Goal: Check status: Check status

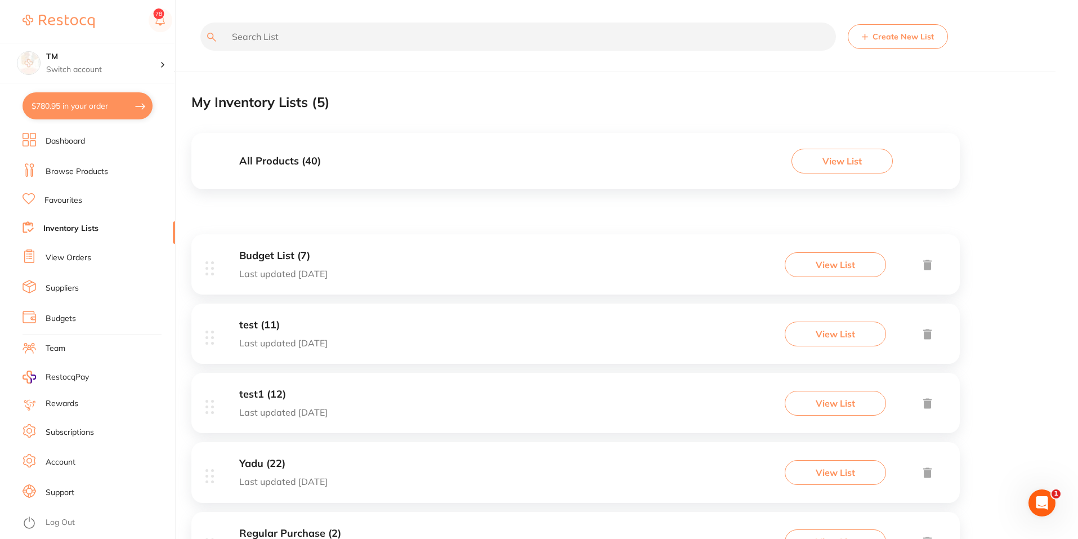
click at [60, 173] on link "Browse Products" at bounding box center [77, 171] width 62 height 11
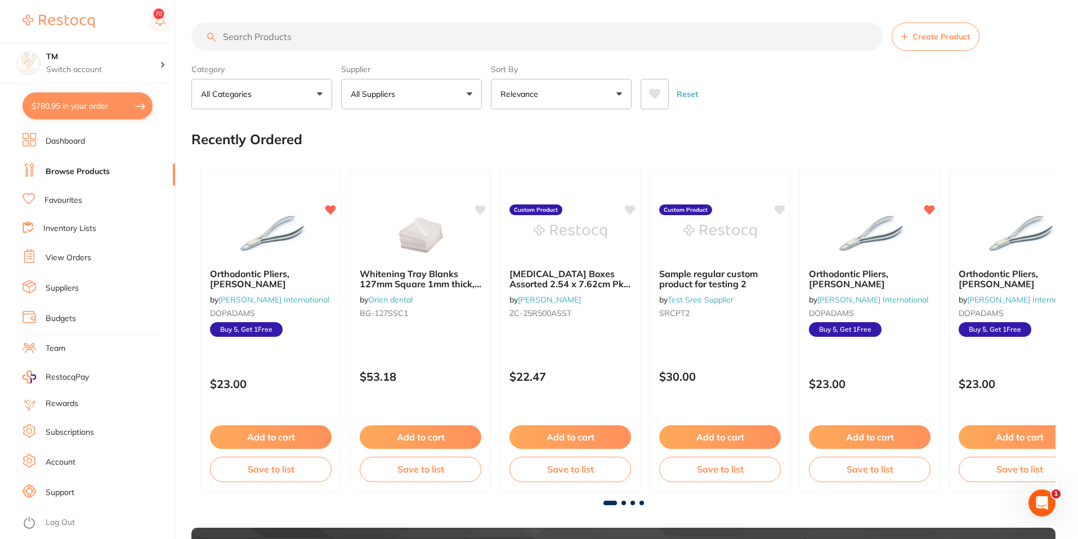
click at [67, 429] on link "Subscriptions" at bounding box center [70, 432] width 48 height 11
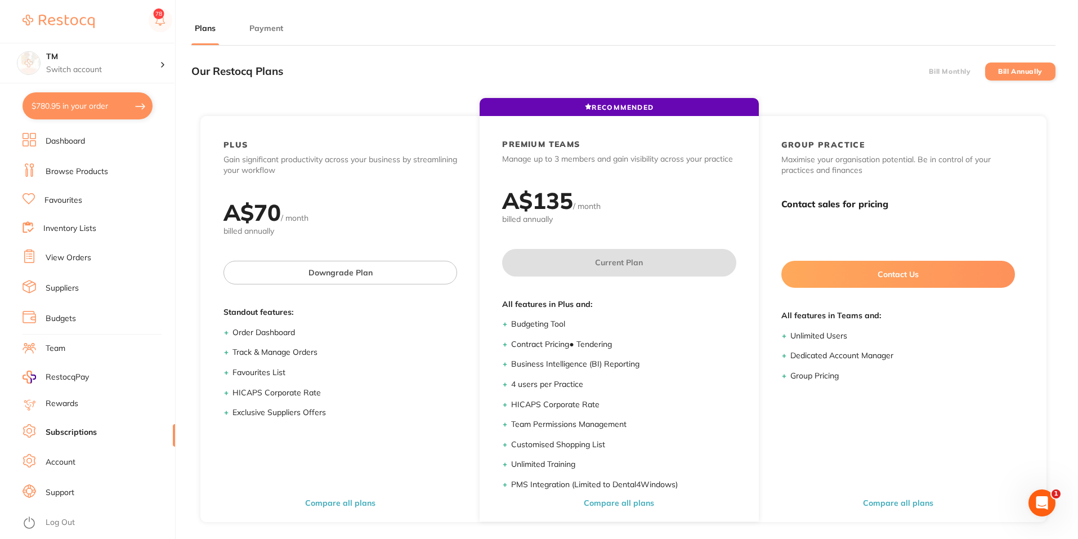
click at [66, 460] on link "Account" at bounding box center [61, 461] width 30 height 11
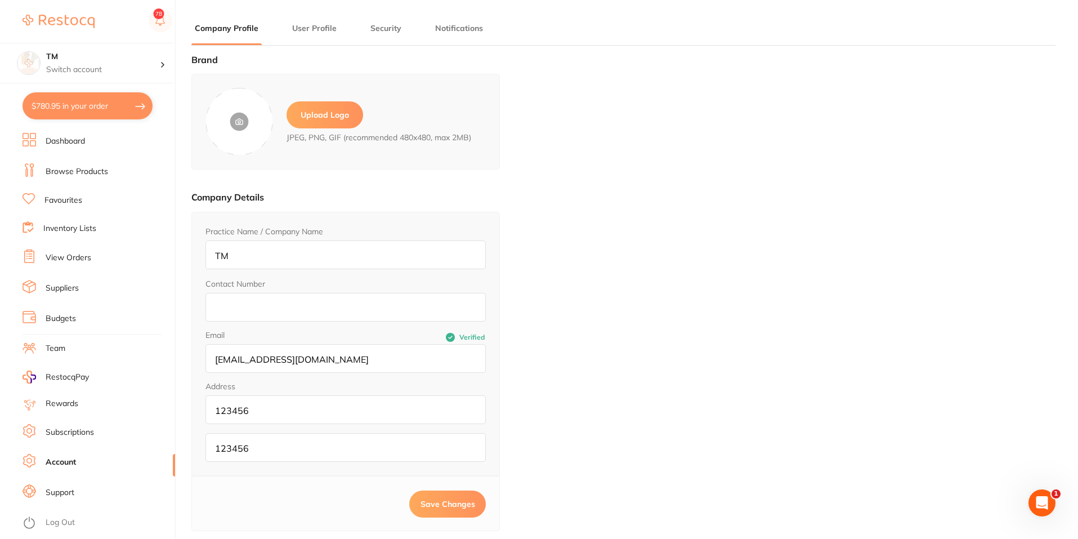
type input "Sree"
type input "[PERSON_NAME]"
type input "[PERSON_NAME][EMAIL_ADDRESS][PERSON_NAME][DOMAIN_NAME]"
click at [62, 492] on link "Support" at bounding box center [60, 492] width 29 height 11
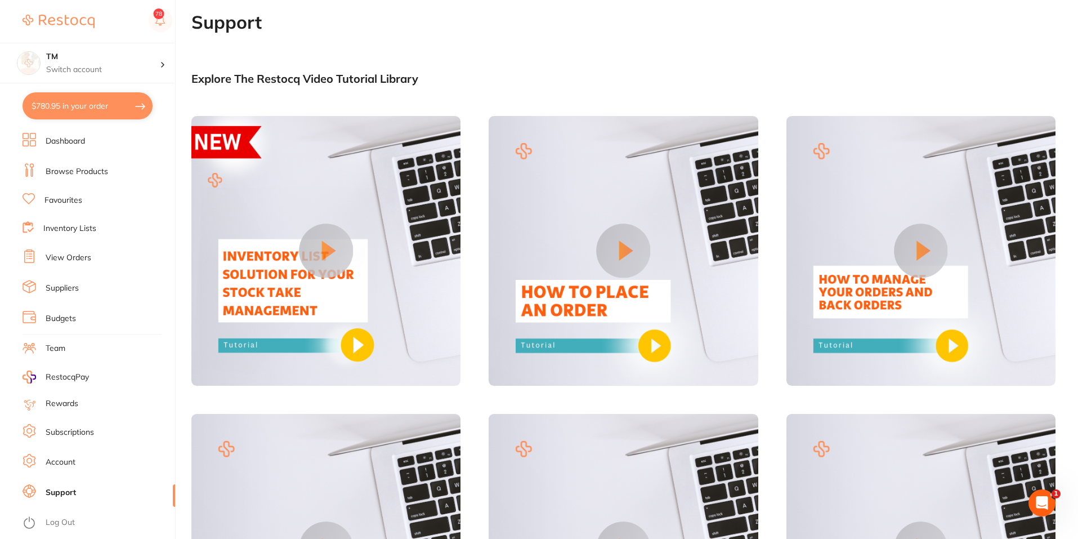
click at [61, 402] on link "Rewards" at bounding box center [62, 403] width 33 height 11
click at [59, 169] on link "Browse Products" at bounding box center [77, 171] width 62 height 11
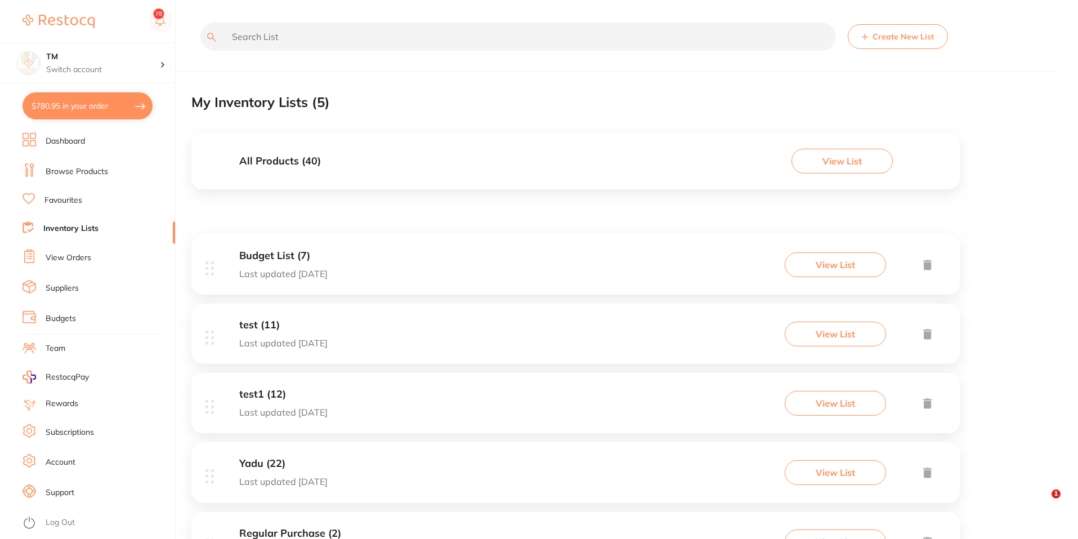
click at [77, 254] on link "View Orders" at bounding box center [69, 257] width 46 height 11
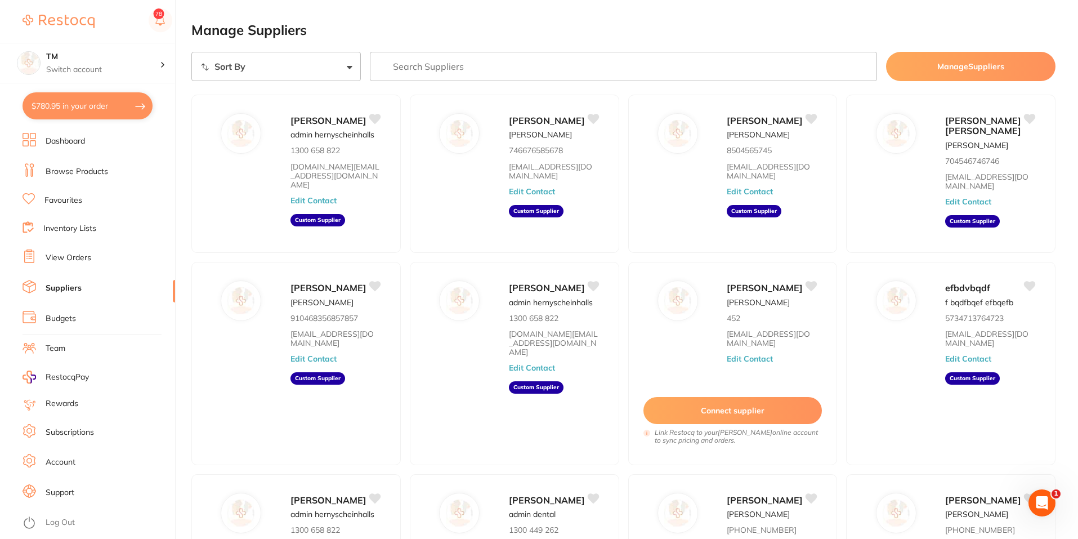
click at [74, 169] on link "Browse Products" at bounding box center [77, 171] width 62 height 11
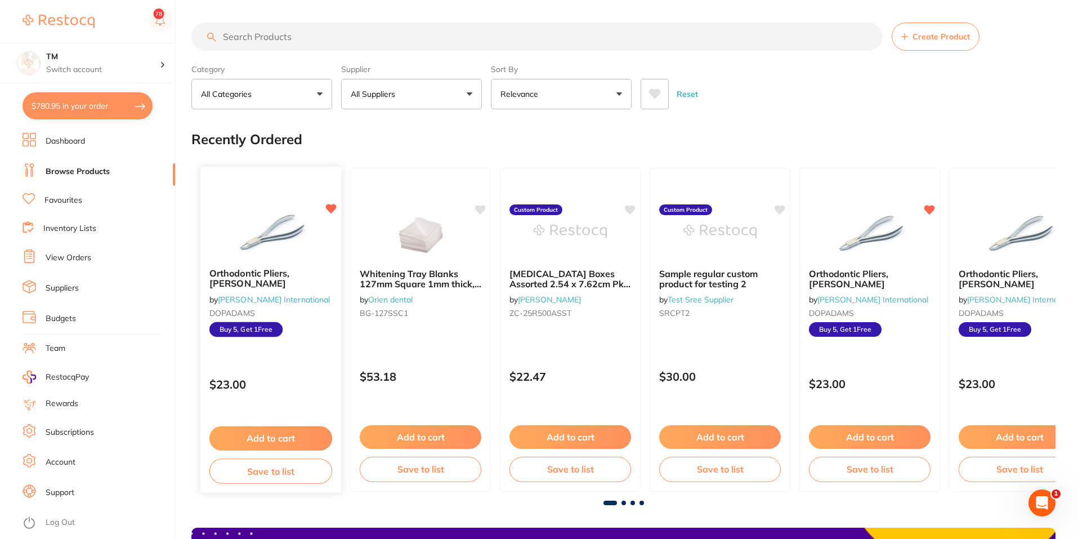
click at [240, 265] on div "Orthodontic Pliers, Adams by Livingstone International DOPADAMS Buy 5, Get 1 Fr…" at bounding box center [270, 302] width 141 height 87
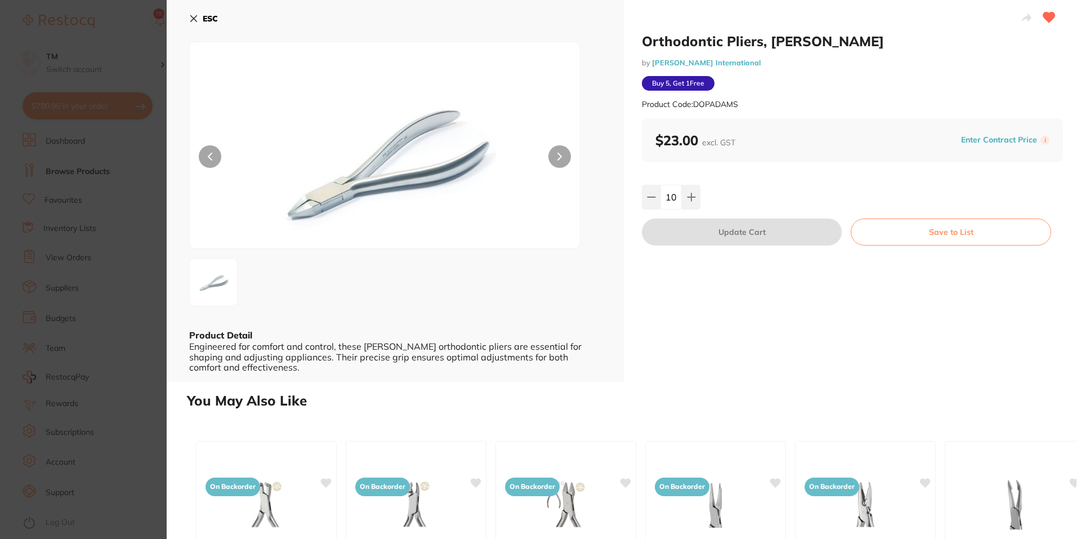
click at [113, 242] on section "Orthodontic Pliers, Adams by Livingstone International Product Code: DOPADAMS E…" at bounding box center [540, 269] width 1081 height 539
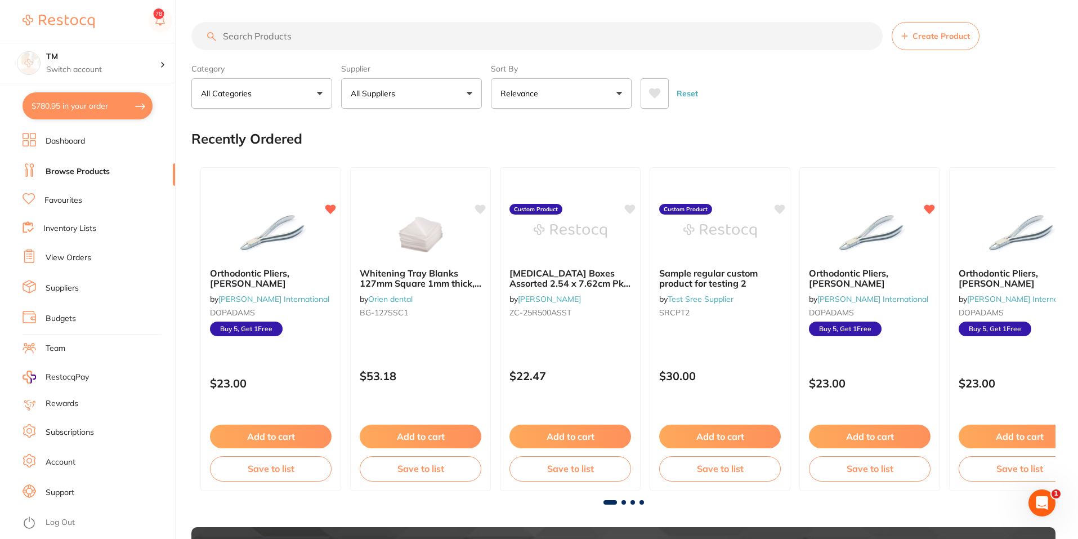
click at [263, 39] on input "search" at bounding box center [536, 36] width 691 height 28
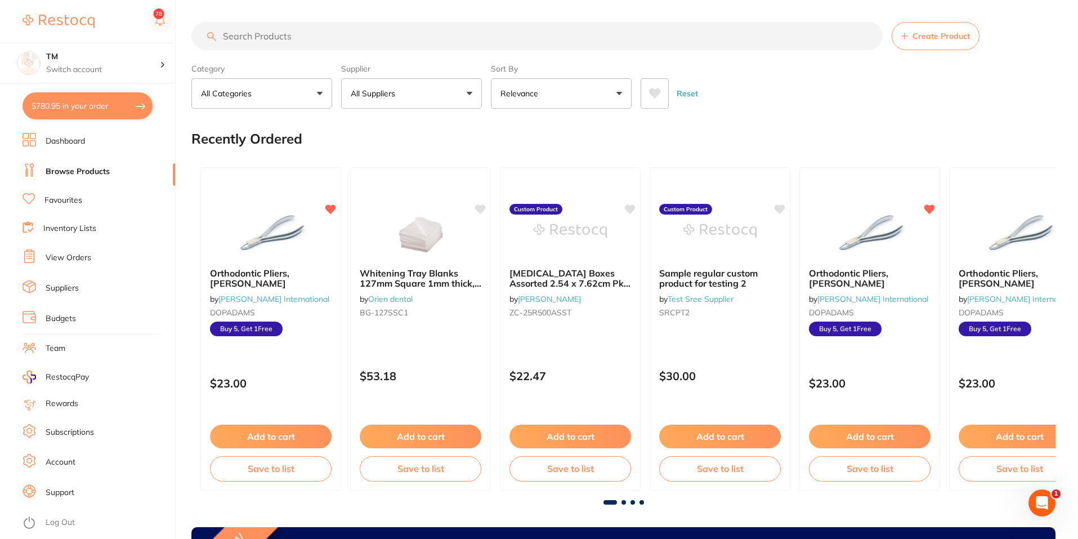
click at [263, 39] on input "search" at bounding box center [536, 36] width 691 height 28
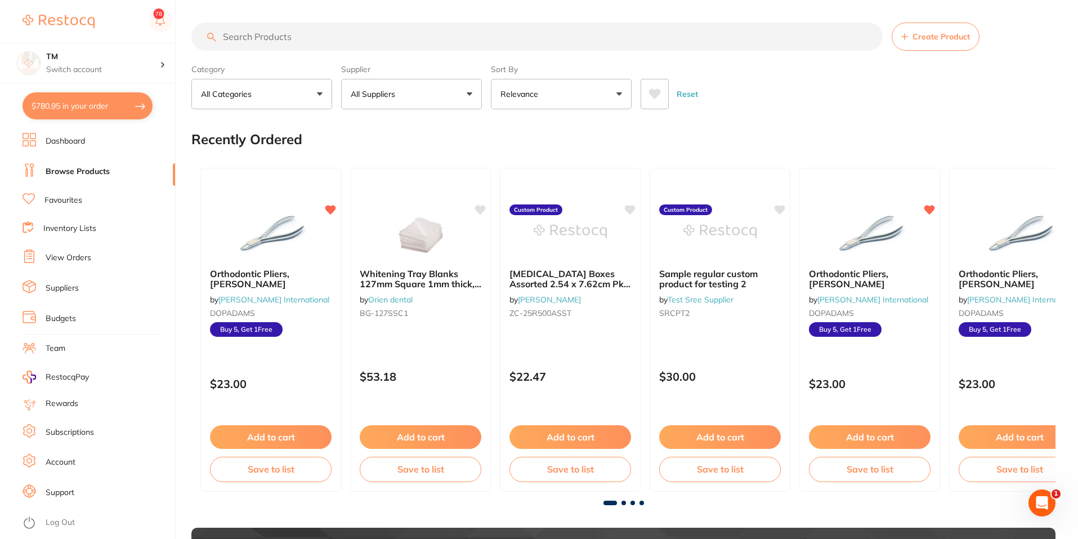
click at [689, 95] on button "Reset" at bounding box center [687, 94] width 28 height 30
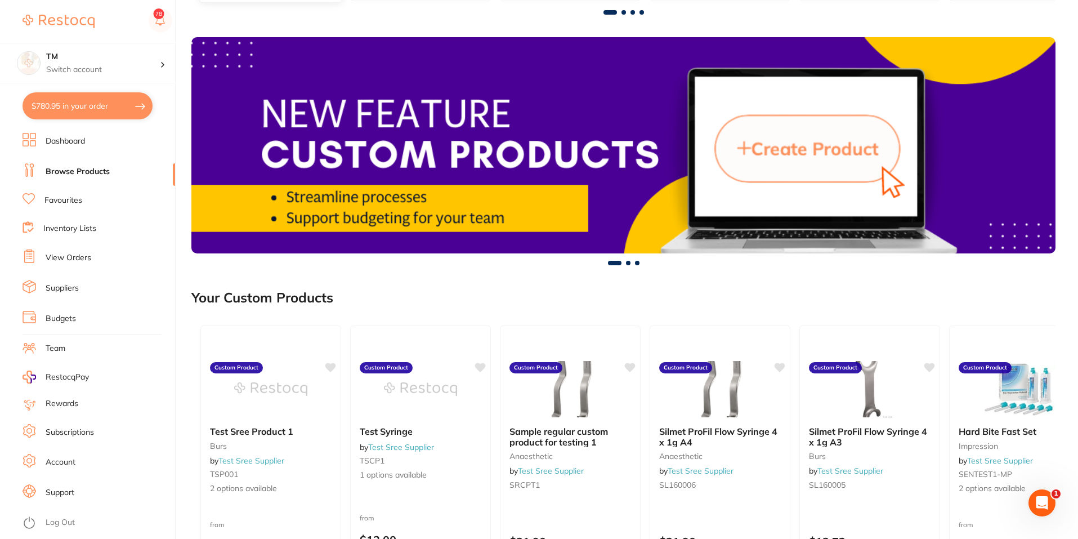
scroll to position [496, 0]
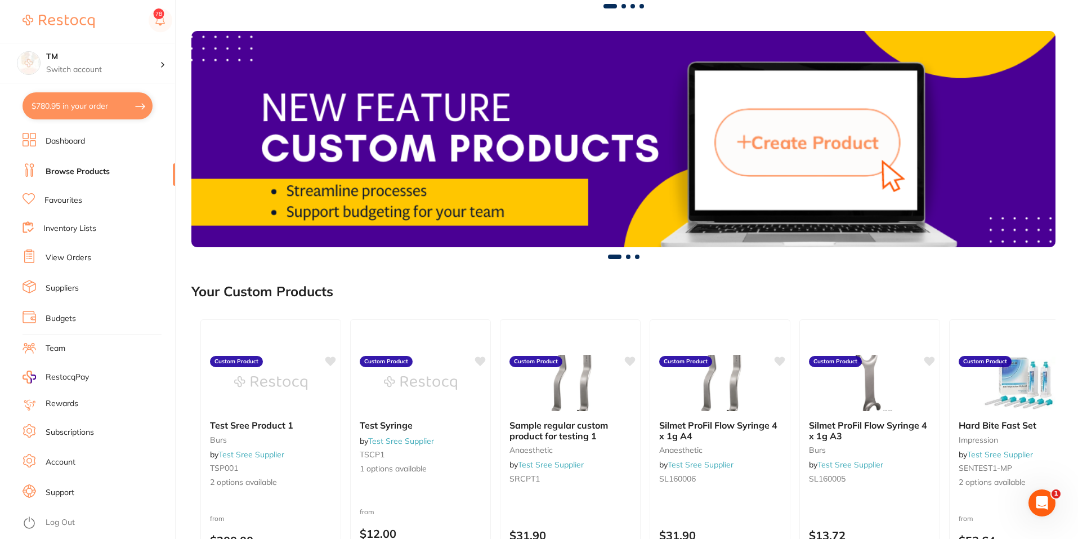
click at [69, 137] on link "Dashboard" at bounding box center [65, 141] width 39 height 11
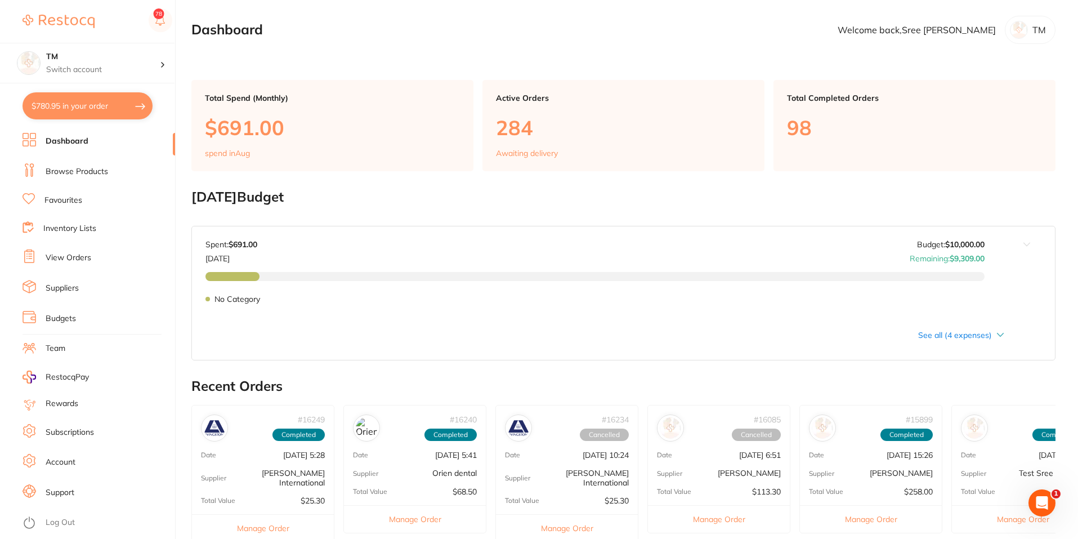
click at [48, 343] on link "Team" at bounding box center [56, 348] width 20 height 11
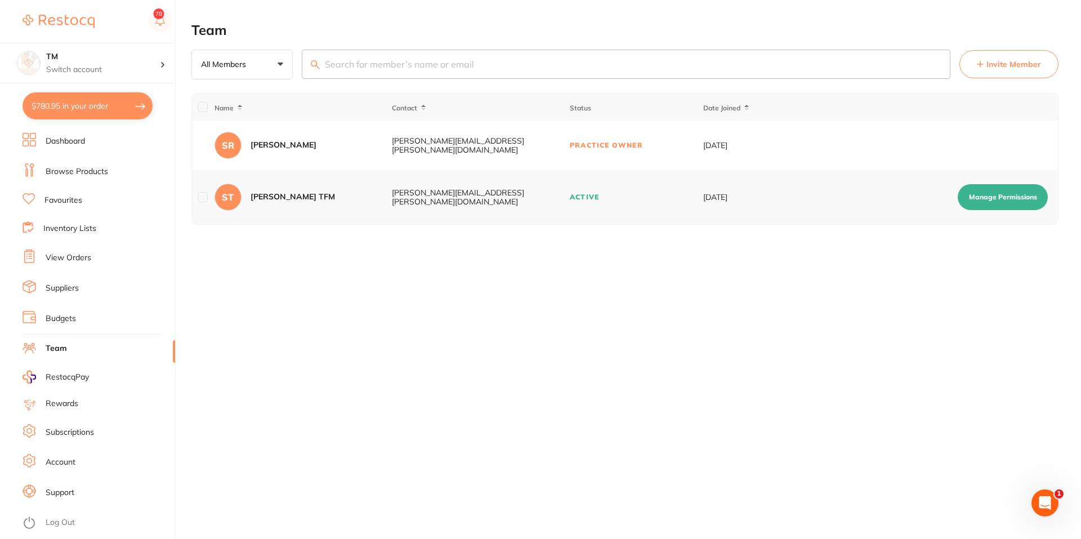
click at [66, 377] on span "RestocqPay" at bounding box center [67, 376] width 43 height 11
click at [48, 462] on link "Account" at bounding box center [61, 461] width 30 height 11
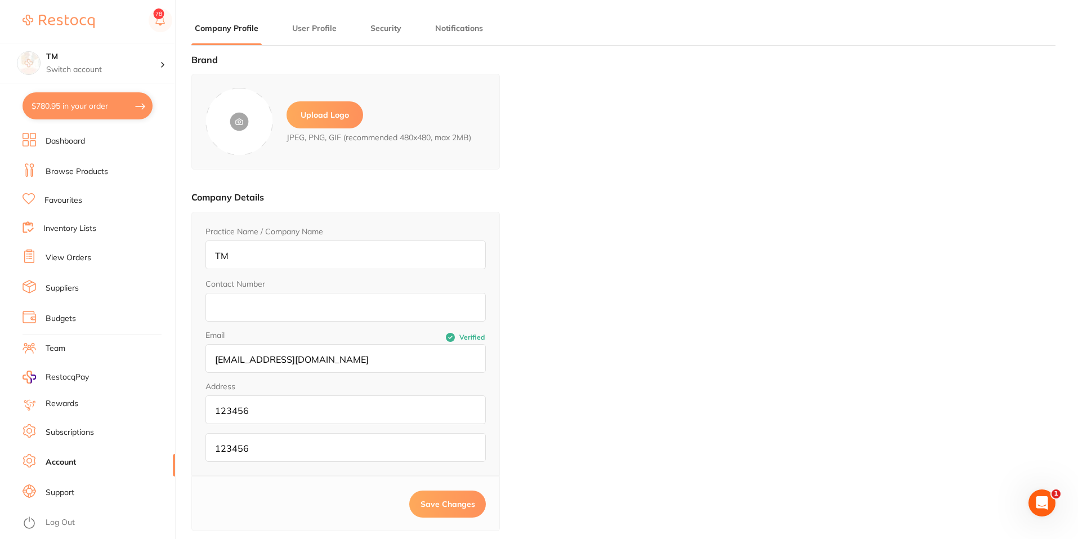
type input "Sree"
type input "Raj"
type input "[PERSON_NAME][EMAIL_ADDRESS][PERSON_NAME][DOMAIN_NAME]"
click at [52, 495] on link "Support" at bounding box center [60, 492] width 29 height 11
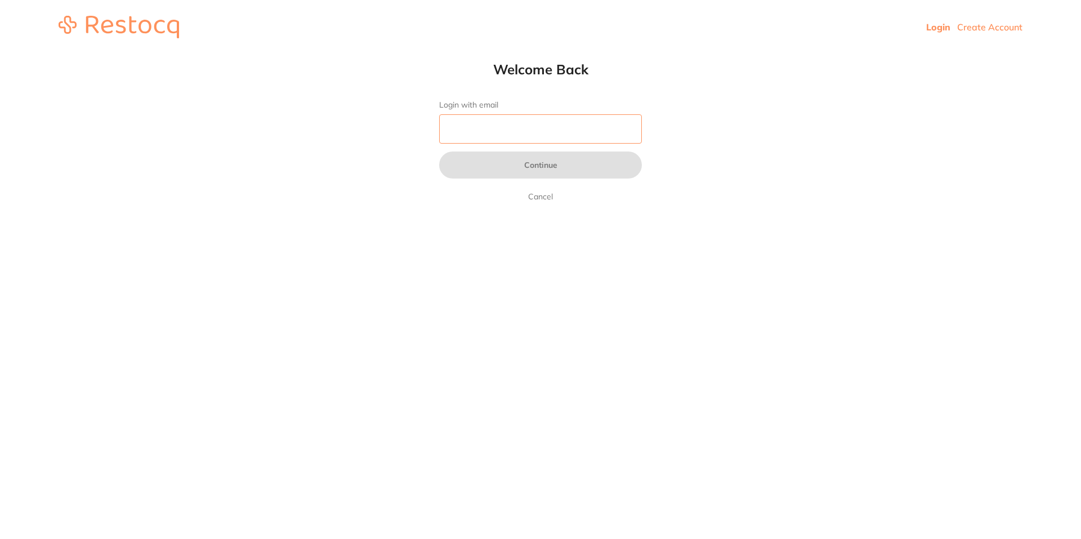
click at [503, 138] on input "Login with email" at bounding box center [540, 128] width 203 height 29
type input "[PERSON_NAME][EMAIL_ADDRESS][PERSON_NAME][DOMAIN_NAME]"
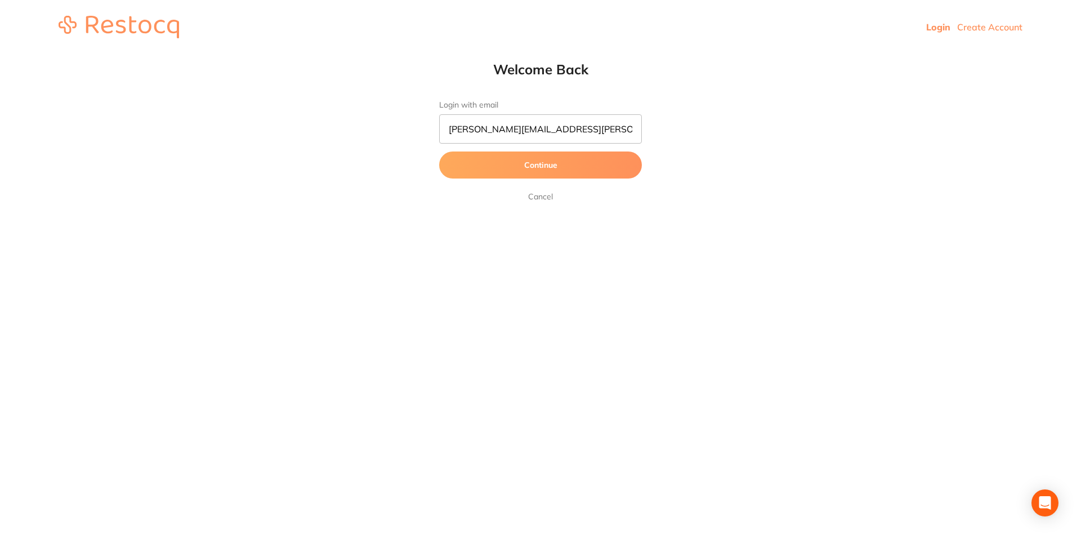
click at [503, 160] on button "Continue" at bounding box center [540, 164] width 203 height 27
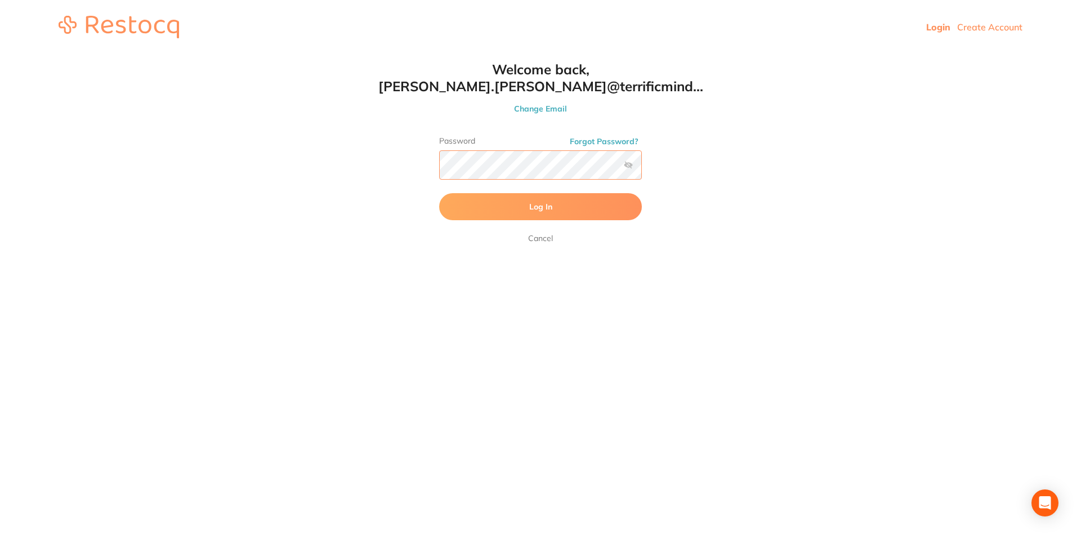
click at [439, 193] on button "Log In" at bounding box center [540, 206] width 203 height 27
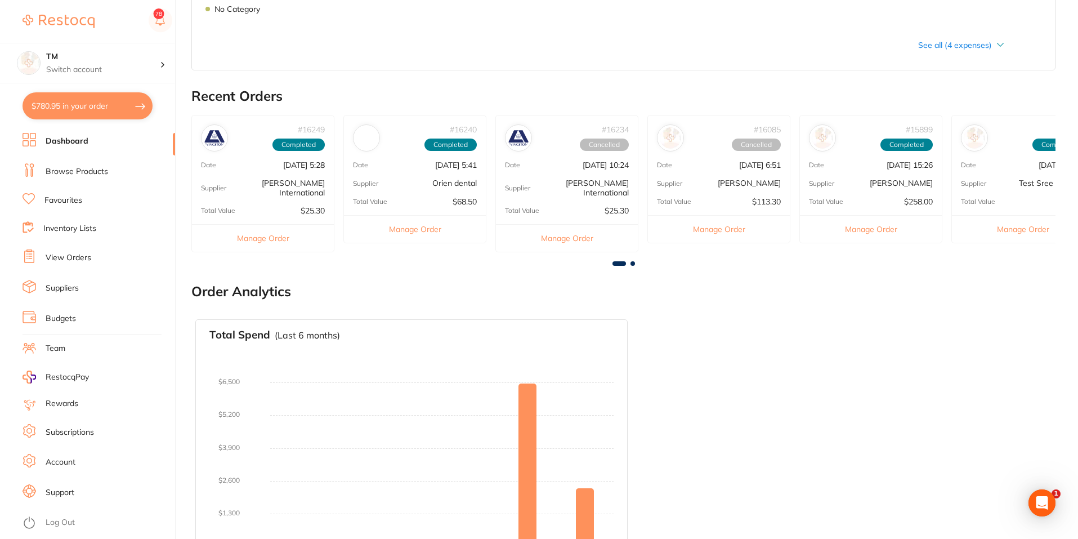
scroll to position [326, 0]
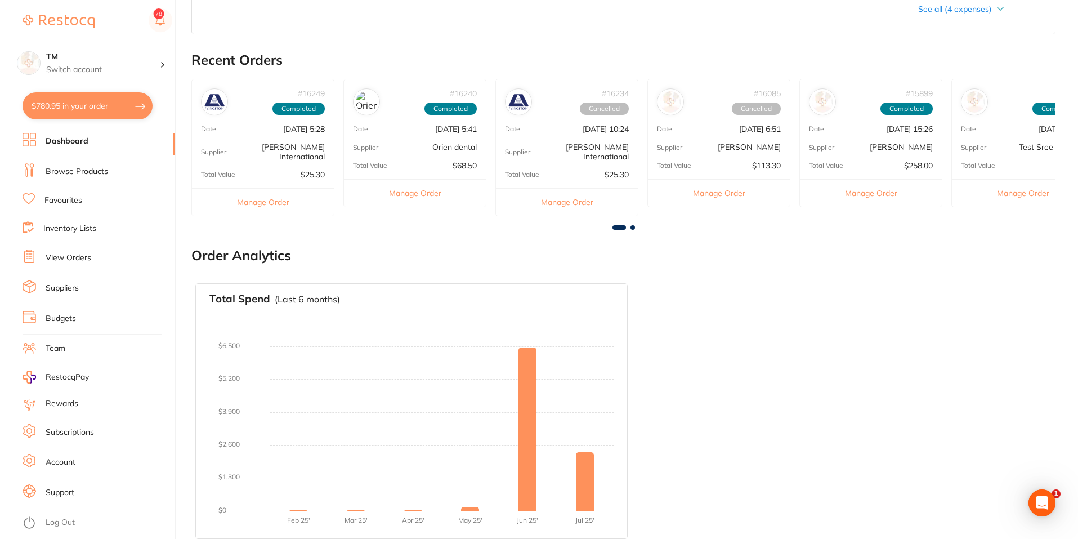
click at [50, 262] on link "View Orders" at bounding box center [69, 257] width 46 height 11
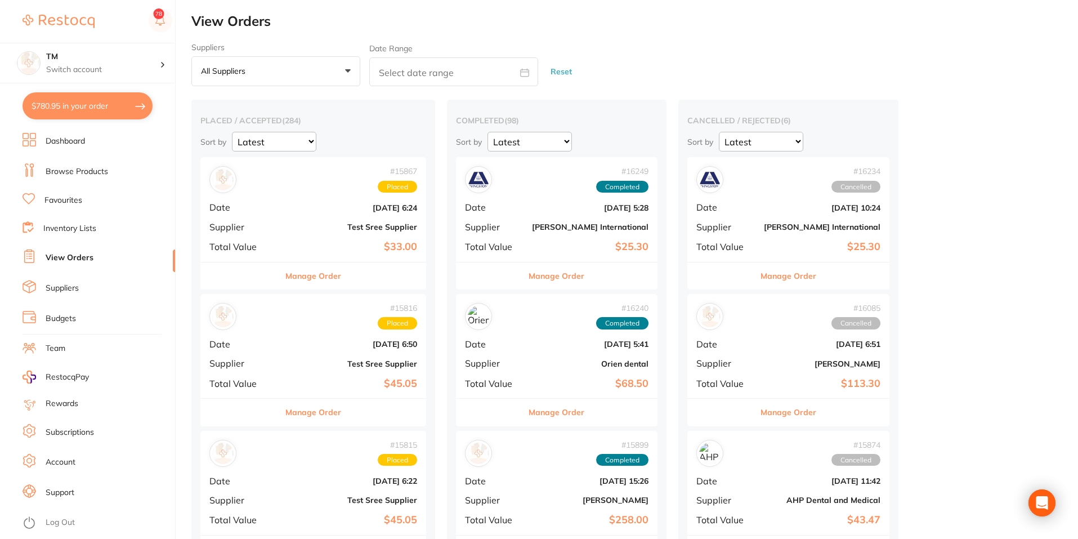
click at [303, 285] on button "Manage Order" at bounding box center [313, 275] width 56 height 27
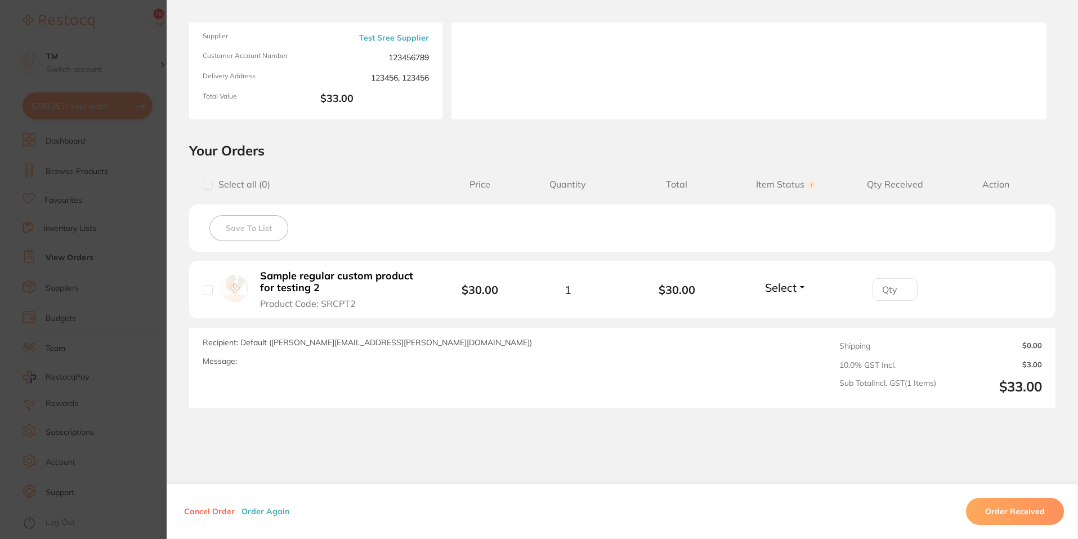
scroll to position [135, 0]
click at [992, 518] on button "Order Received" at bounding box center [1015, 511] width 98 height 27
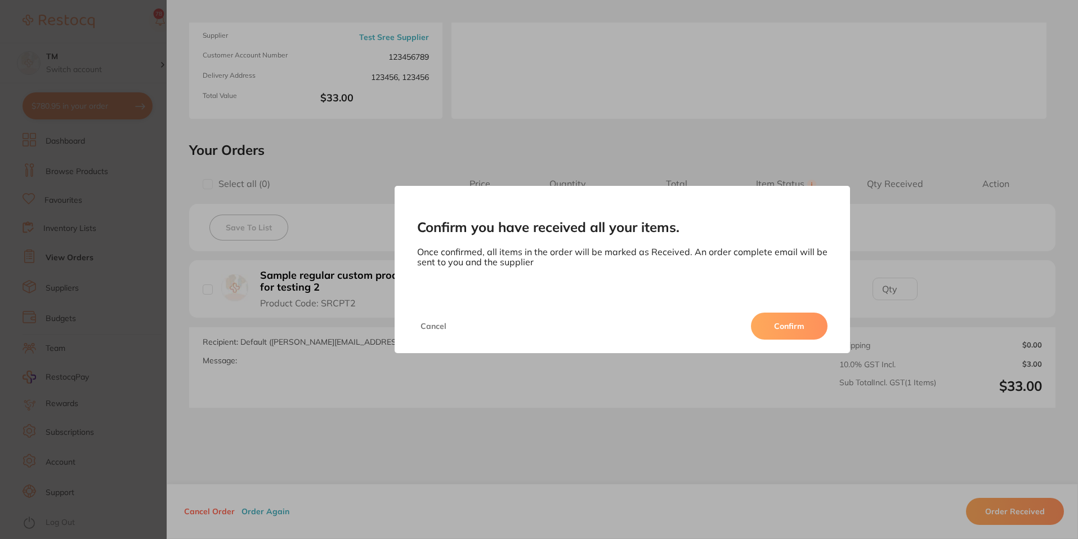
click at [430, 326] on button "Cancel" at bounding box center [433, 325] width 33 height 27
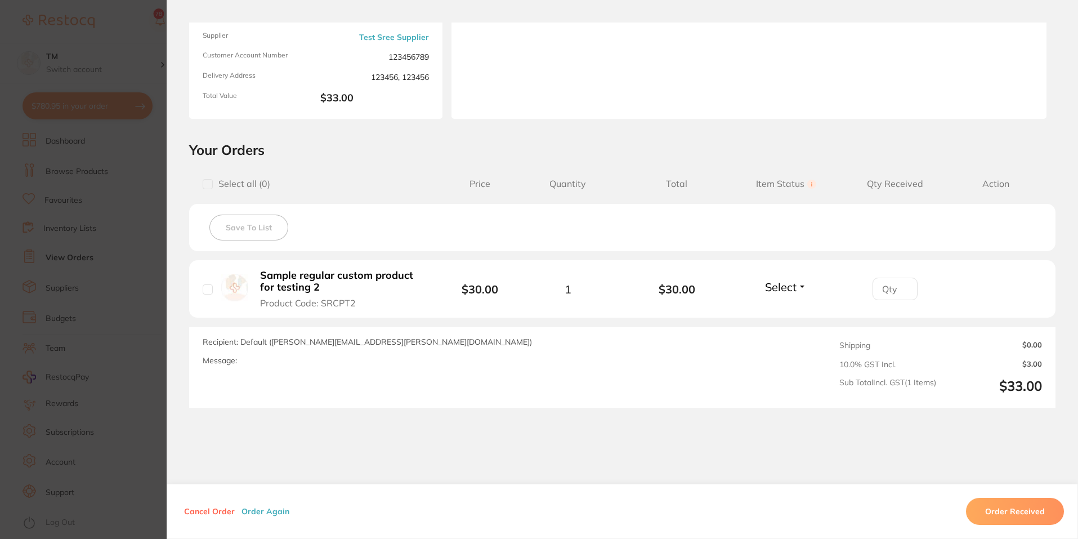
click at [128, 341] on section "Confirm you have received all your items. Once confirmed, all items in the orde…" at bounding box center [539, 269] width 1078 height 539
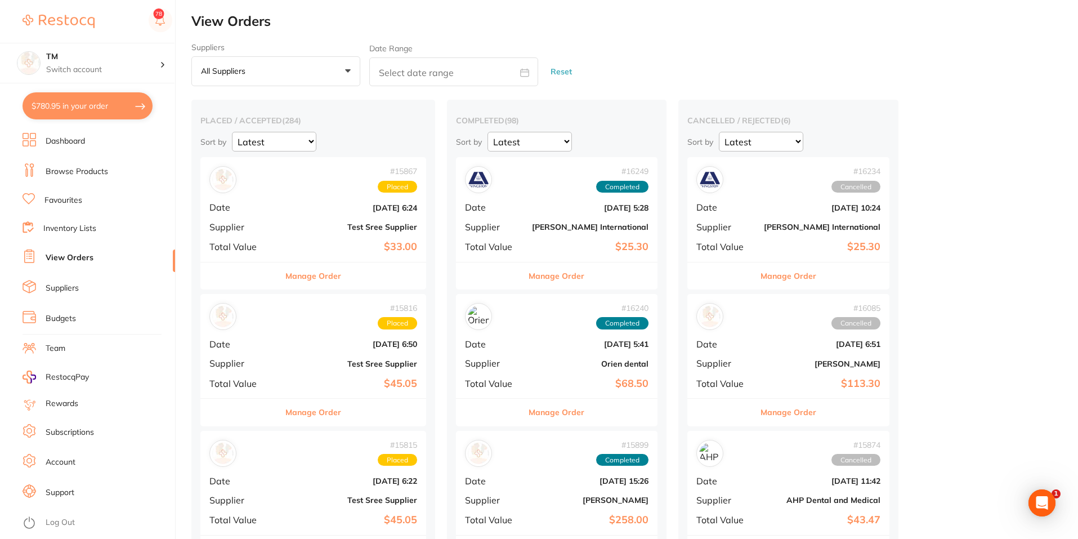
click at [64, 145] on link "Dashboard" at bounding box center [65, 141] width 39 height 11
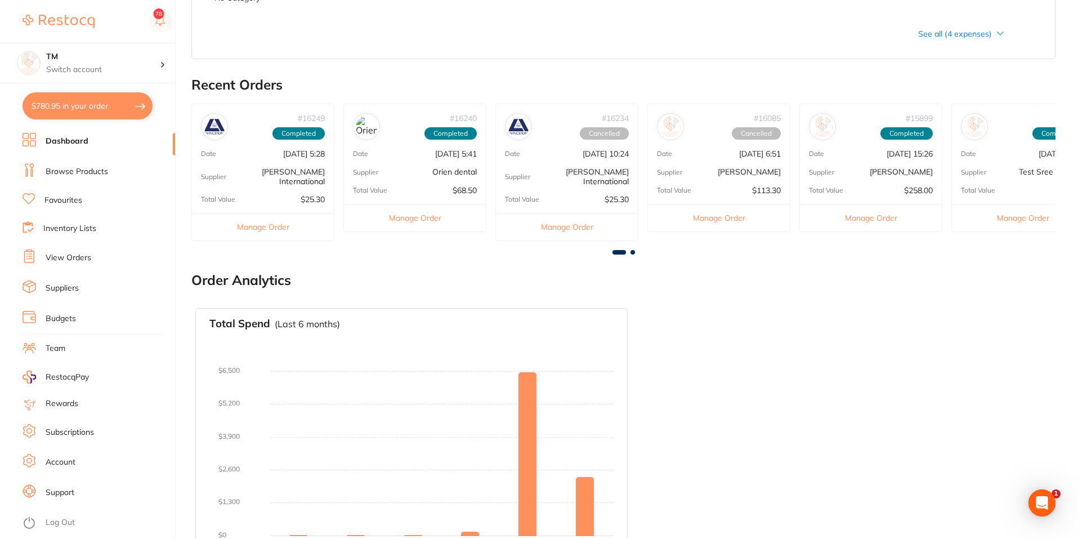
scroll to position [326, 0]
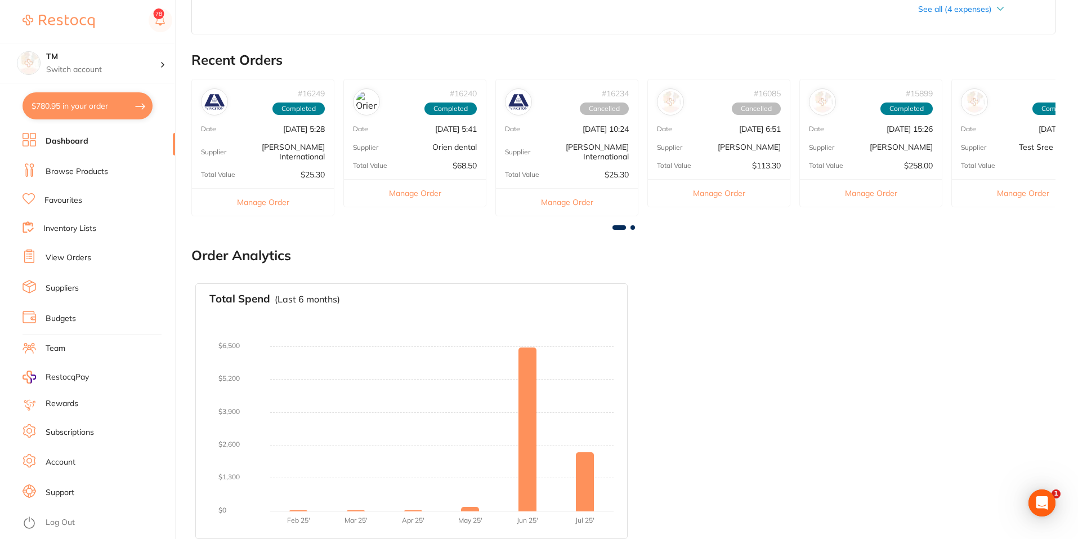
click at [61, 256] on link "View Orders" at bounding box center [69, 257] width 46 height 11
